Goal: Task Accomplishment & Management: Manage account settings

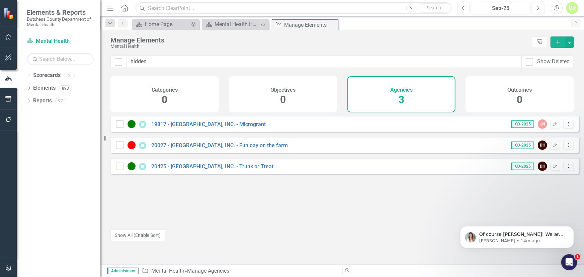
scroll to position [1888, 0]
drag, startPoint x: 168, startPoint y: 63, endPoint x: 76, endPoint y: 63, distance: 91.7
click at [76, 63] on div "Elements & Reports Dutchess County Department of Mental Health Scorecard Mental…" at bounding box center [292, 138] width 584 height 277
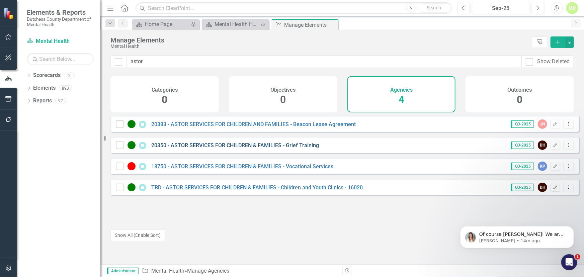
type input "astor"
click at [210, 149] on link "20350 - ASTOR SERVICES FOR CHILDREN & FAMILIES - Grief Training" at bounding box center [235, 145] width 168 height 6
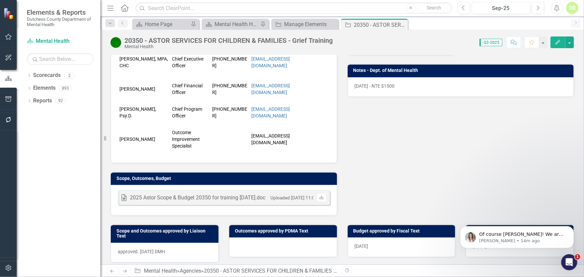
scroll to position [213, 0]
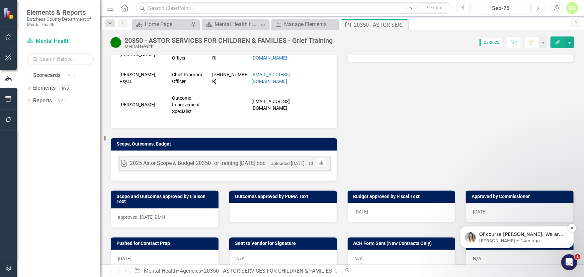
click at [533, 239] on p "[PERSON_NAME] • 14m ago" at bounding box center [522, 241] width 86 height 6
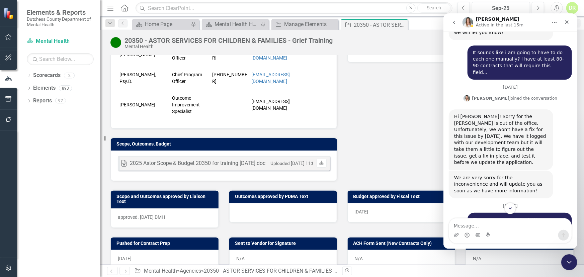
scroll to position [1899, 0]
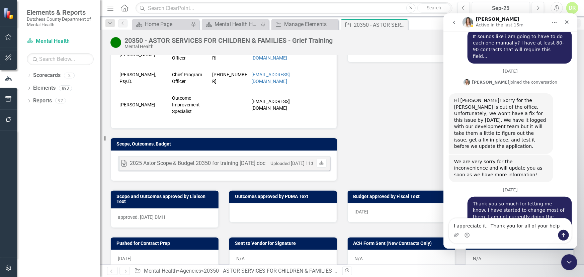
type textarea "I appreciate it. Thank you for all of your help!"
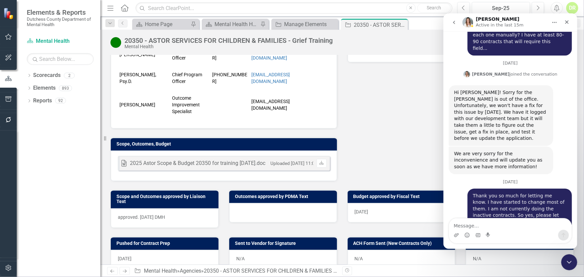
scroll to position [1908, 0]
click at [457, 179] on div "[DATE]" at bounding box center [509, 183] width 123 height 9
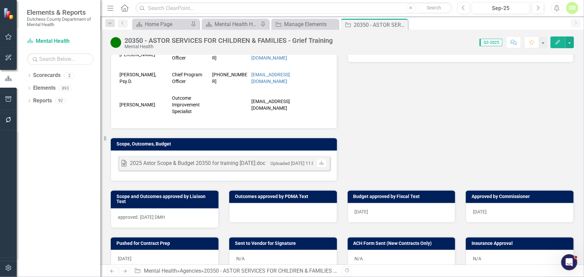
drag, startPoint x: 402, startPoint y: 24, endPoint x: 372, endPoint y: 37, distance: 32.6
click at [0, 0] on icon "Close" at bounding box center [0, 0] width 0 height 0
click at [292, 22] on div "20350 - ASTOR SERVICES FOR CHILDREN & FAMILIES - Grief Training" at bounding box center [302, 25] width 36 height 8
click at [331, 23] on icon "Close" at bounding box center [332, 24] width 7 height 5
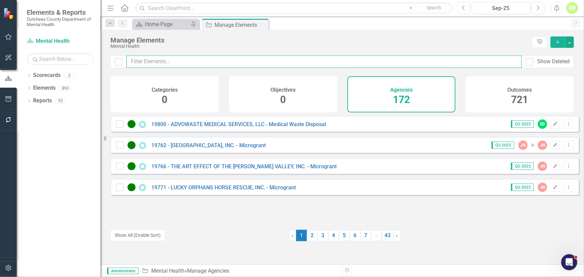
click at [197, 61] on input "text" at bounding box center [323, 62] width 395 height 12
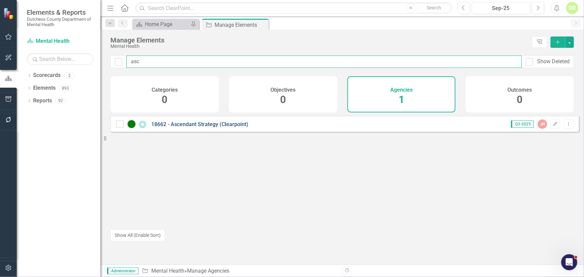
type input "asc"
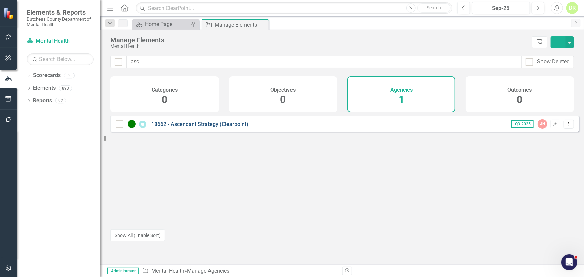
click at [188, 127] on link "18662 - Ascendant Strategy (Clearpoint)" at bounding box center [199, 124] width 97 height 6
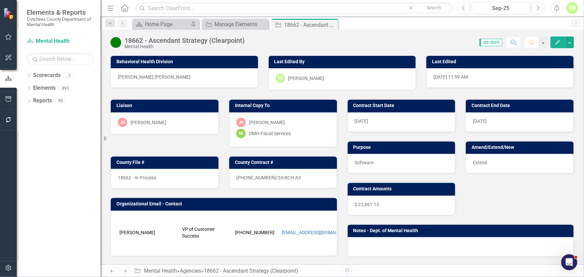
click at [361, 240] on div at bounding box center [461, 246] width 226 height 19
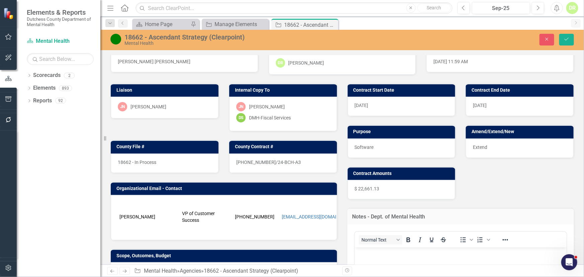
scroll to position [61, 0]
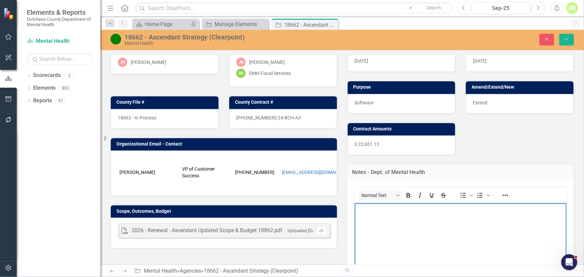
click at [365, 213] on body "Rich Text Area. Press ALT-0 for help." at bounding box center [460, 253] width 212 height 100
click at [567, 39] on icon "submit" at bounding box center [566, 39] width 4 height 3
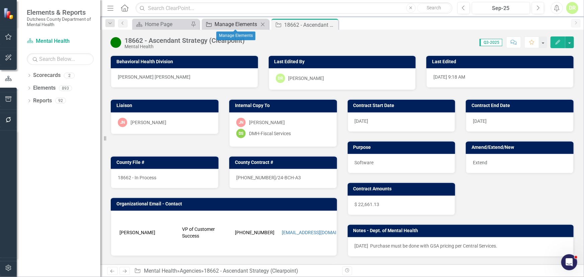
click at [232, 23] on div "Manage Elements" at bounding box center [236, 24] width 44 height 8
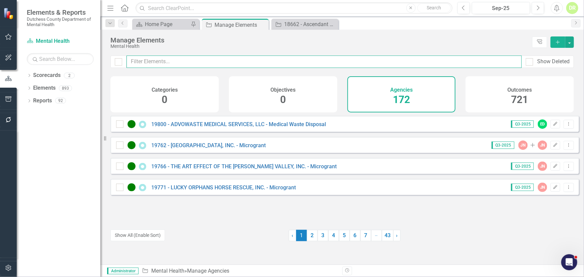
click at [172, 63] on input "text" at bounding box center [323, 62] width 395 height 12
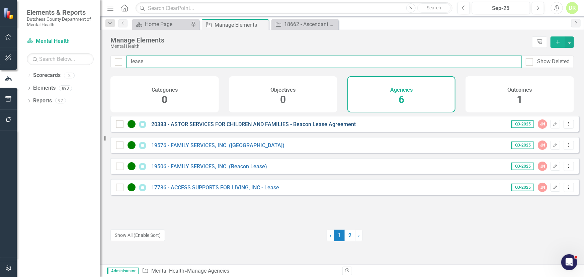
type input "lease"
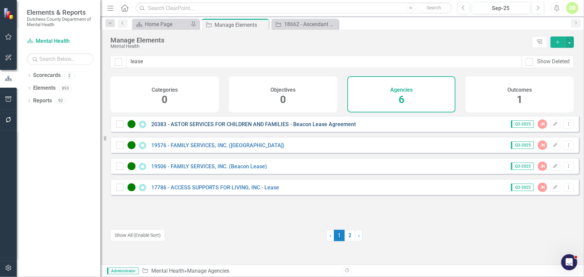
click at [176, 127] on link "20383 - ASTOR SERVICES FOR CHILDREN AND FAMILIES - Beacon Lease Agreement" at bounding box center [253, 124] width 204 height 6
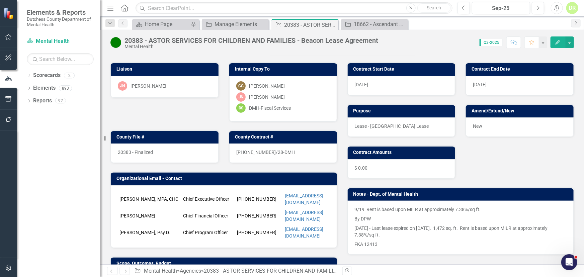
scroll to position [30, 0]
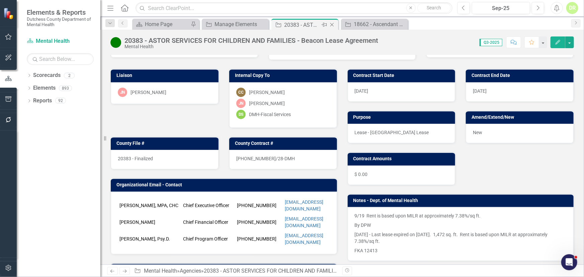
click at [332, 23] on icon "Close" at bounding box center [332, 24] width 7 height 5
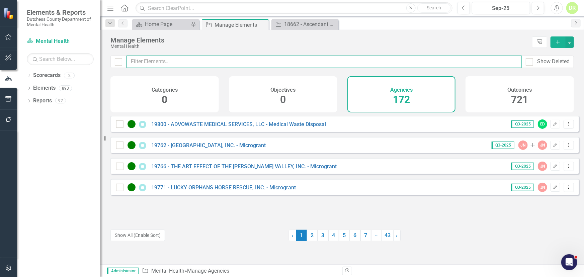
click at [163, 61] on input "text" at bounding box center [323, 62] width 395 height 12
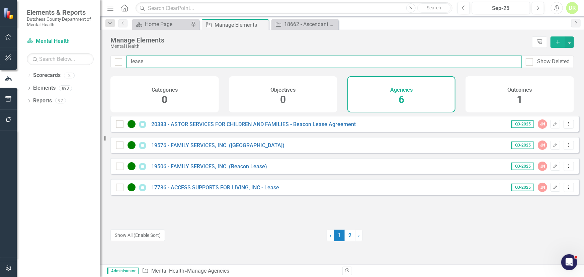
type input "lease"
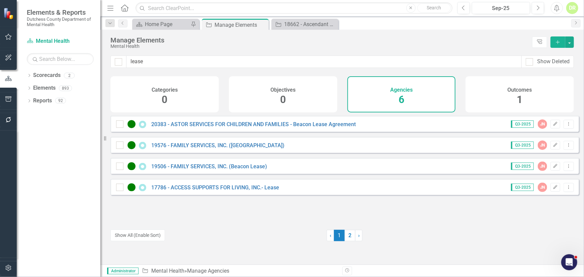
click at [228, 191] on div "17786 - ACCESS SUPPORTS FOR LIVING, INC.- Lease" at bounding box center [198, 187] width 165 height 8
click at [229, 191] on link "17786 - ACCESS SUPPORTS FOR LIVING, INC.- Lease" at bounding box center [215, 187] width 128 height 6
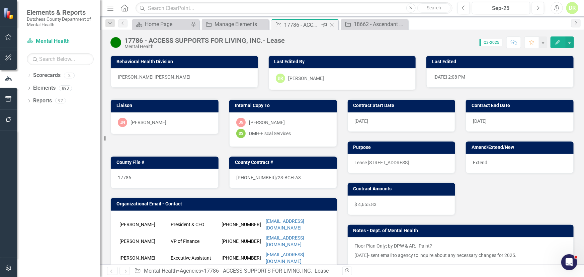
click at [333, 23] on icon "Close" at bounding box center [332, 24] width 7 height 5
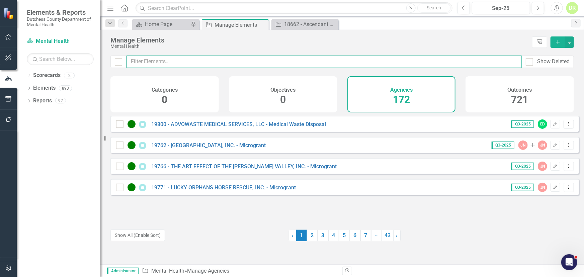
click at [136, 60] on input "text" at bounding box center [323, 62] width 395 height 12
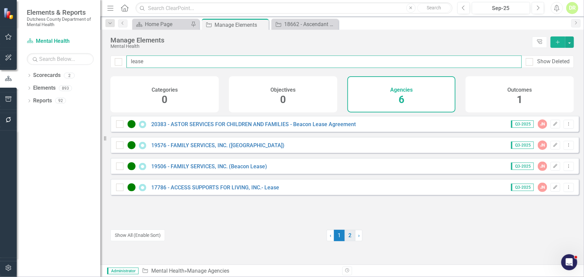
type input "lease"
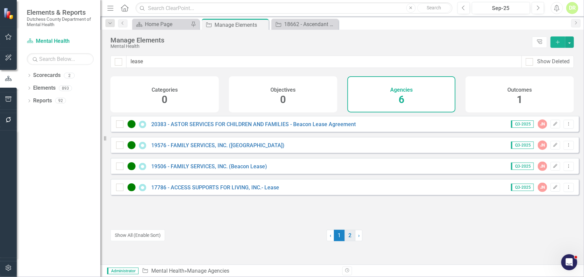
click at [348, 235] on link "2" at bounding box center [350, 235] width 11 height 11
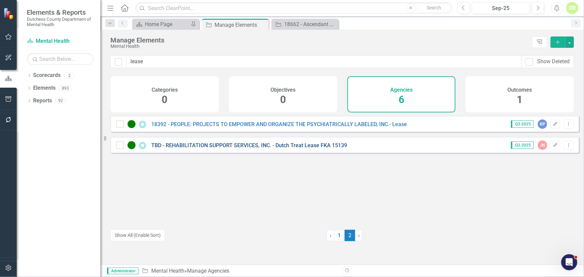
click at [244, 149] on link "TBD - REHABILITATION SUPPORT SERVICES, INC. - Dutch Treat Lease FKA 15139" at bounding box center [249, 145] width 196 height 6
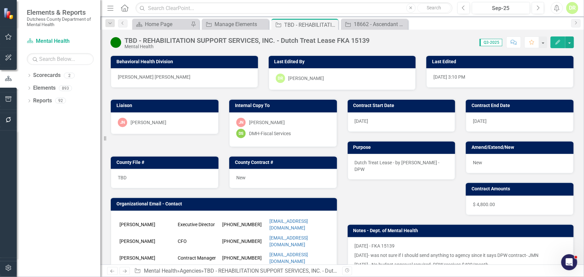
scroll to position [152, 0]
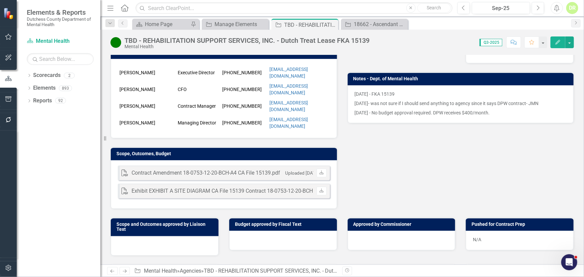
click at [253, 160] on div "PDF Contract Amendment 18-0753-12-20-BCH-A4 CA File 15139.pdf Uploaded [DATE] 3…" at bounding box center [224, 184] width 226 height 49
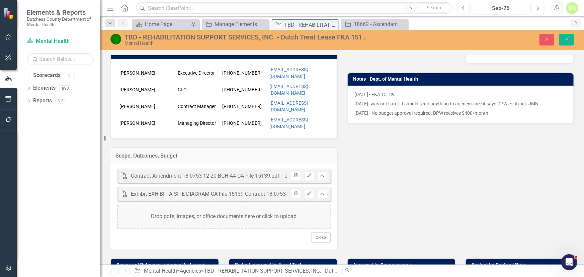
click at [293, 174] on icon "Trash" at bounding box center [295, 176] width 5 height 4
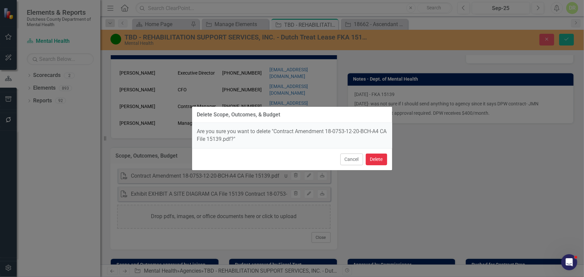
click at [377, 157] on button "Delete" at bounding box center [376, 160] width 21 height 12
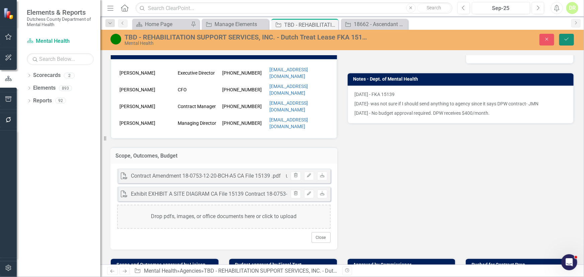
drag, startPoint x: 565, startPoint y: 35, endPoint x: 457, endPoint y: 72, distance: 114.3
click at [565, 35] on button "Save" at bounding box center [566, 40] width 15 height 12
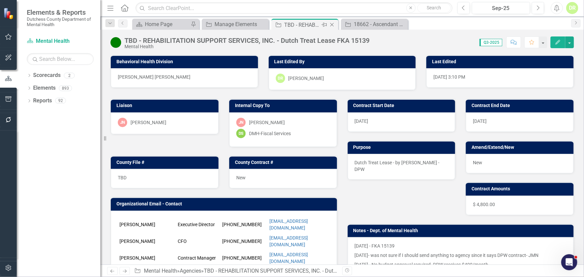
click at [333, 23] on icon "Close" at bounding box center [332, 24] width 7 height 5
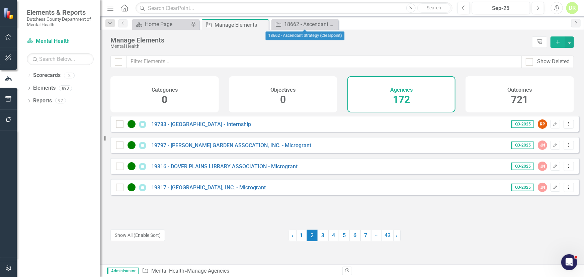
drag, startPoint x: 332, startPoint y: 25, endPoint x: 124, endPoint y: 88, distance: 217.6
click at [0, 0] on icon "Close" at bounding box center [0, 0] width 0 height 0
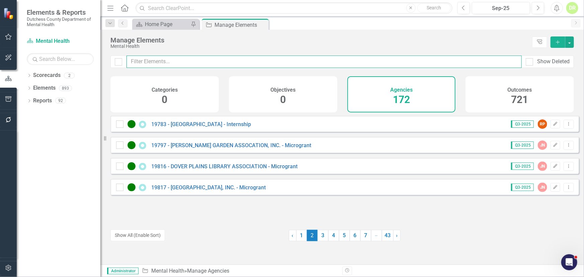
click at [144, 62] on input "text" at bounding box center [323, 62] width 395 height 12
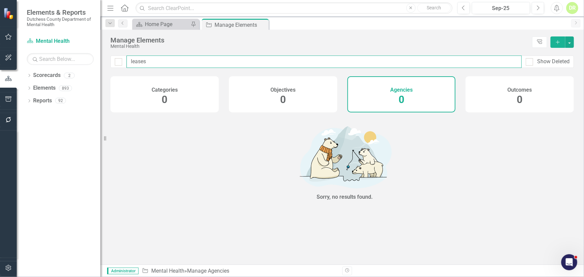
click at [161, 62] on input "leases" at bounding box center [323, 62] width 395 height 12
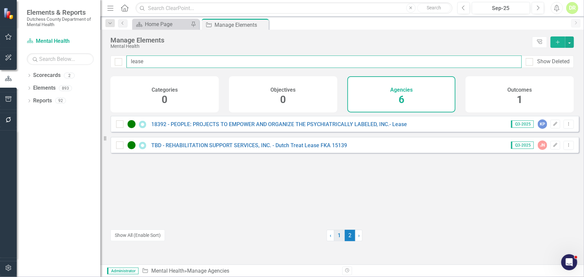
type input "lease"
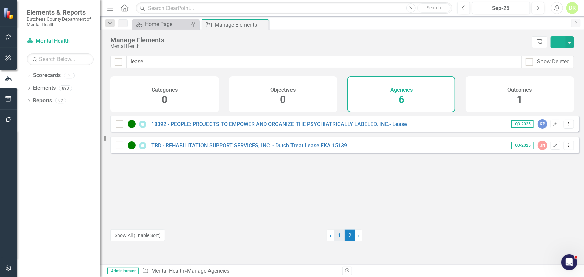
click at [337, 234] on link "1" at bounding box center [339, 235] width 11 height 11
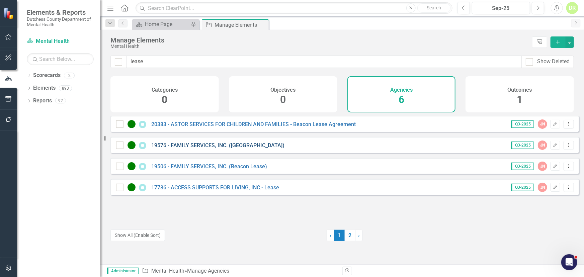
click at [216, 149] on link "19576 - FAMILY SERVICES, INC. ([GEOGRAPHIC_DATA])" at bounding box center [217, 145] width 133 height 6
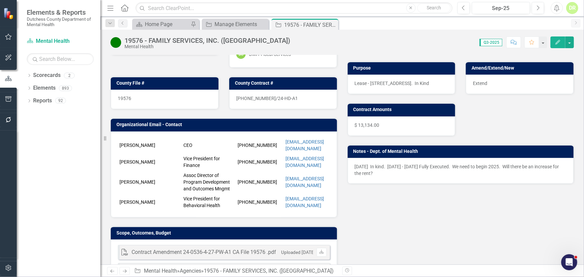
scroll to position [121, 0]
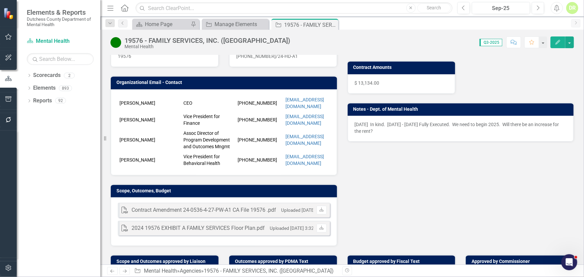
click at [268, 199] on div "PDF Contract Amendment 24-0536-4-27-PW-A1 CA File 19576 .pdf Uploaded [DATE] 8:…" at bounding box center [224, 221] width 226 height 49
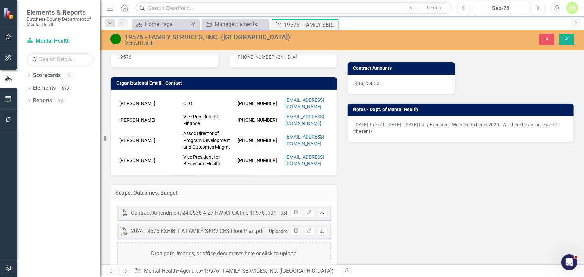
click at [323, 210] on link "Download" at bounding box center [322, 213] width 10 height 9
click at [294, 210] on icon "button" at bounding box center [296, 212] width 4 height 4
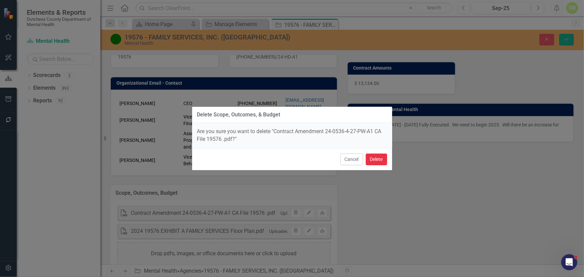
click at [373, 158] on button "Delete" at bounding box center [376, 160] width 21 height 12
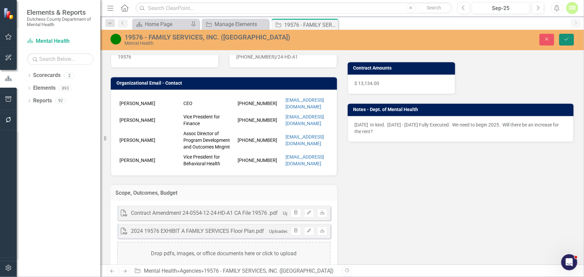
click at [569, 37] on icon "Save" at bounding box center [566, 39] width 6 height 5
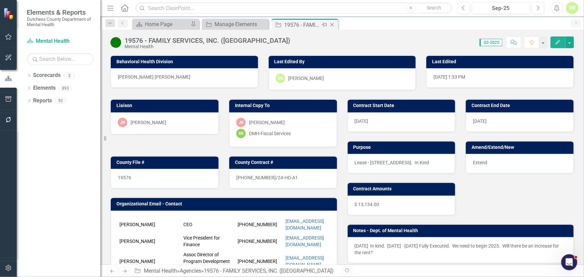
click at [331, 21] on div "Close" at bounding box center [332, 25] width 8 height 8
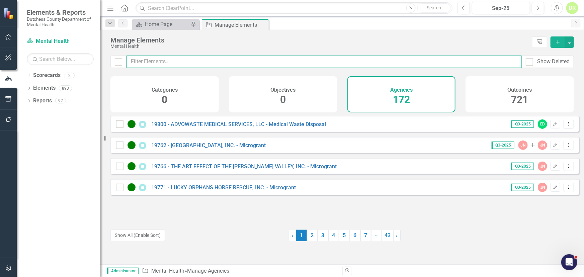
click at [170, 60] on input "text" at bounding box center [323, 62] width 395 height 12
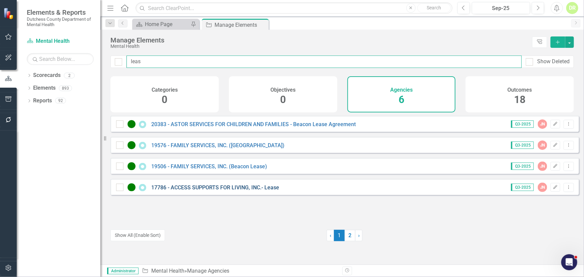
type input "leas"
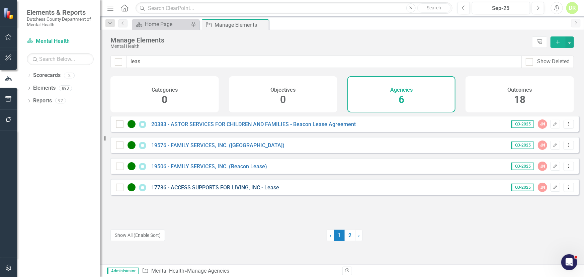
click at [195, 191] on link "17786 - ACCESS SUPPORTS FOR LIVING, INC.- Lease" at bounding box center [215, 187] width 128 height 6
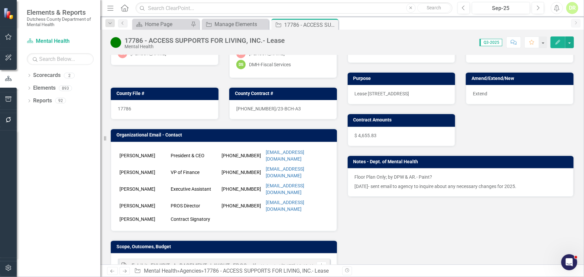
scroll to position [91, 0]
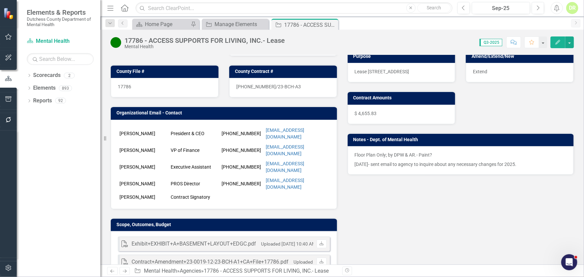
click at [267, 231] on div "PDF Exhibit+EXHIBIT+A+BASEMENT+LAYOUT+EDGC.pdf Uploaded [DATE] 10:40 AM Downloa…" at bounding box center [224, 255] width 226 height 49
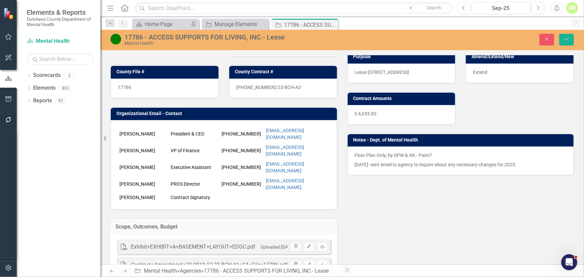
click at [294, 262] on icon "button" at bounding box center [296, 264] width 4 height 4
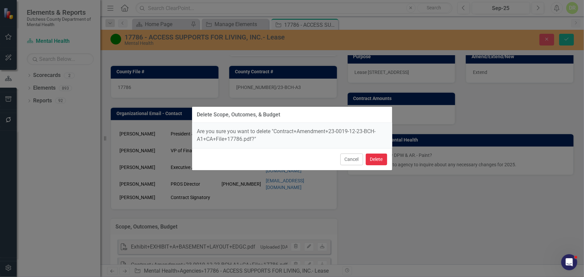
click at [379, 157] on button "Delete" at bounding box center [376, 160] width 21 height 12
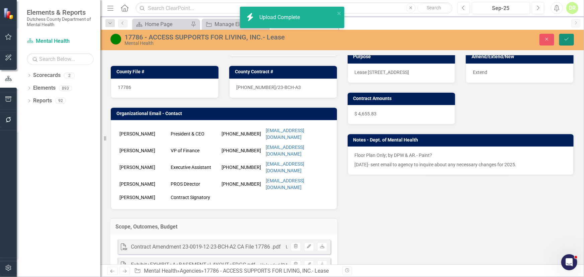
click at [569, 38] on icon "Save" at bounding box center [566, 39] width 6 height 5
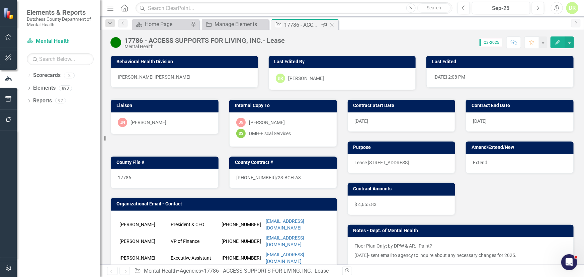
click at [333, 24] on icon "Close" at bounding box center [332, 24] width 7 height 5
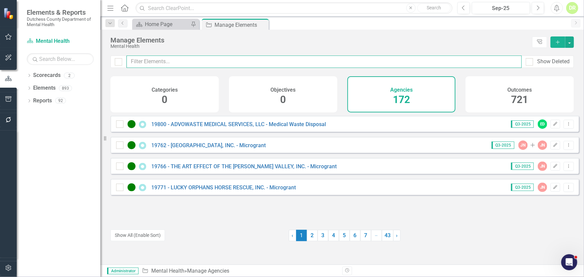
click at [170, 63] on input "text" at bounding box center [323, 62] width 395 height 12
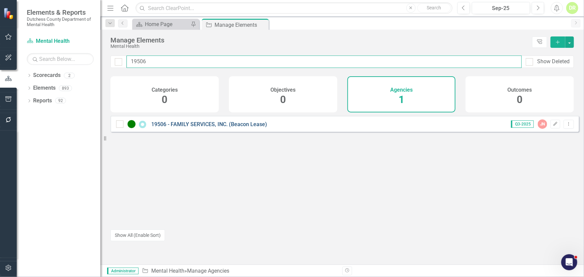
type input "19506"
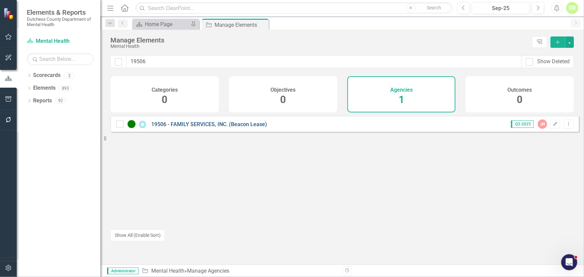
click at [210, 127] on link "19506 - FAMILY SERVICES, INC. (Beacon Lease)" at bounding box center [209, 124] width 116 height 6
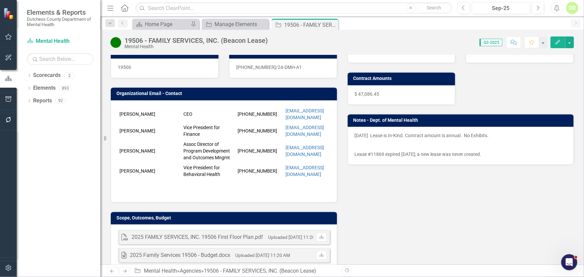
scroll to position [152, 0]
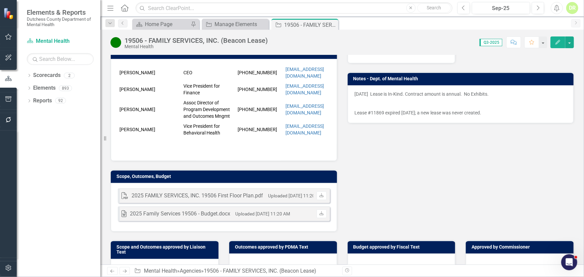
click at [204, 210] on div "2025 Family Services 19506 - Budget.docx" at bounding box center [180, 214] width 100 height 8
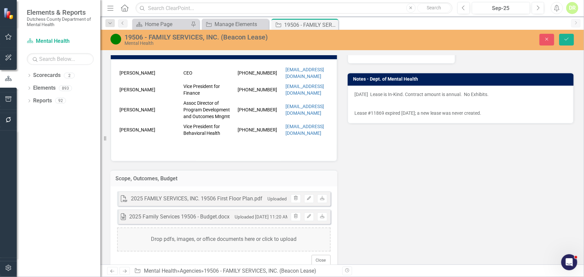
click at [206, 213] on div "2025 Family Services 19506 - Budget.docx" at bounding box center [179, 217] width 100 height 8
click at [320, 214] on icon at bounding box center [322, 216] width 4 height 4
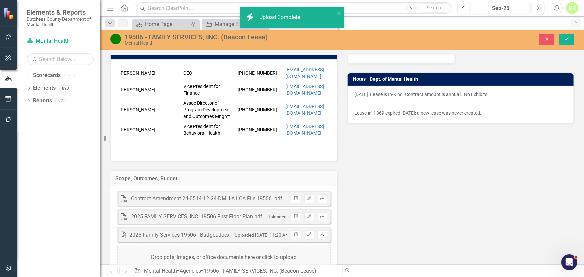
scroll to position [0, 0]
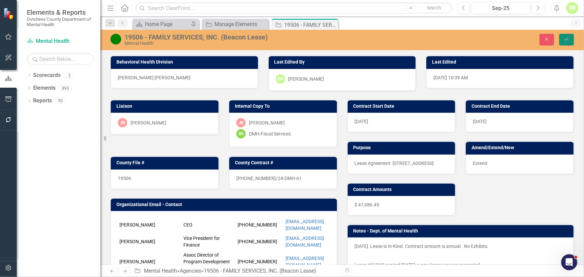
click at [569, 38] on icon "Save" at bounding box center [566, 39] width 6 height 5
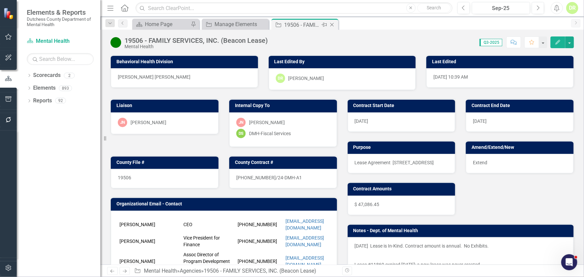
click at [331, 22] on icon "Close" at bounding box center [332, 24] width 7 height 5
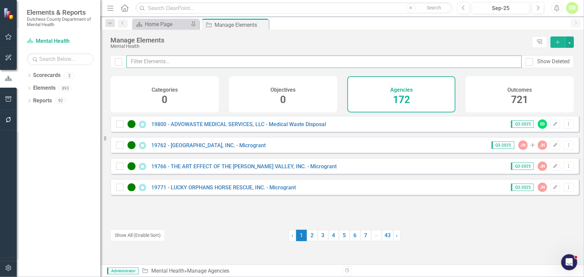
click at [144, 62] on input "text" at bounding box center [323, 62] width 395 height 12
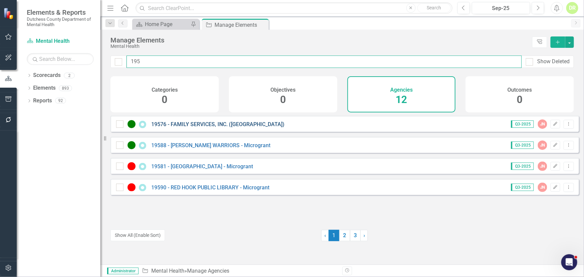
type input "195"
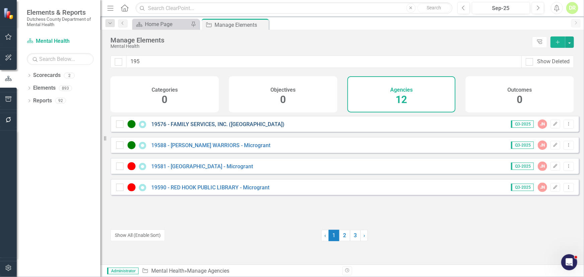
click at [196, 127] on link "19576 - FAMILY SERVICES, INC. ([GEOGRAPHIC_DATA])" at bounding box center [217, 124] width 133 height 6
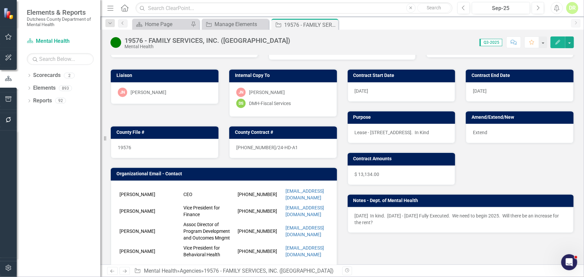
scroll to position [1908, 0]
